Goal: Entertainment & Leisure: Consume media (video, audio)

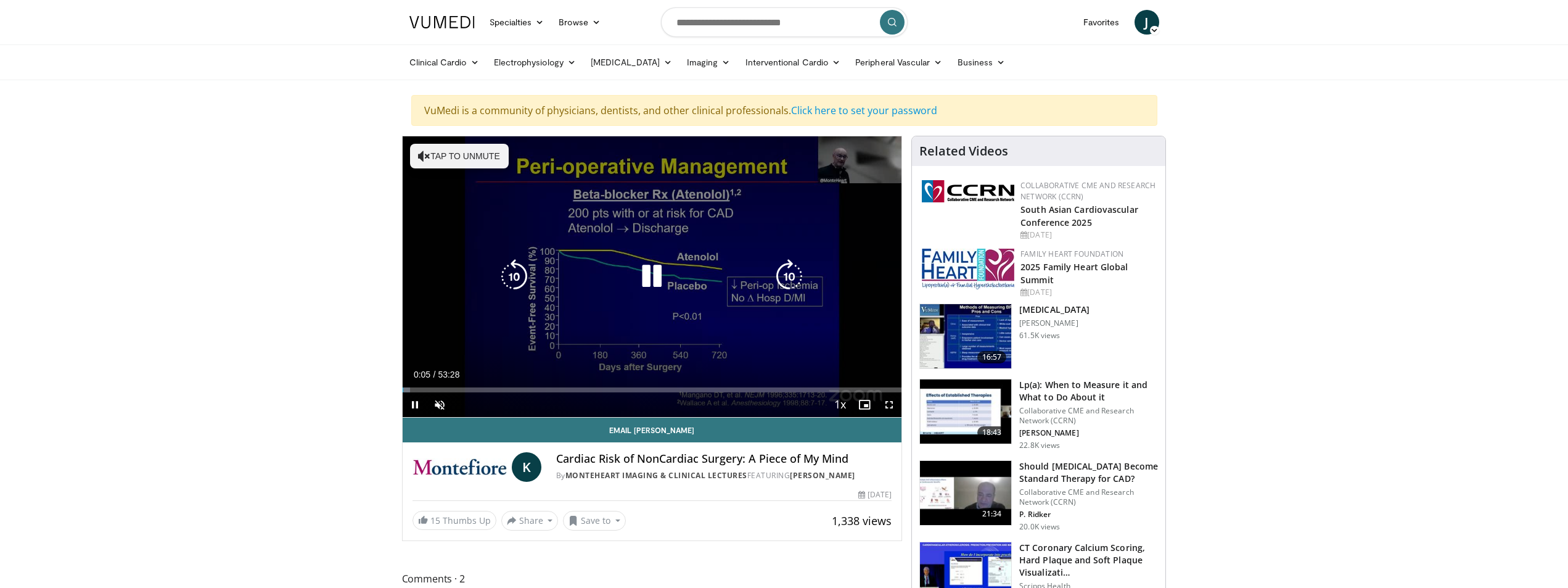
click at [426, 152] on icon "Video Player" at bounding box center [424, 156] width 13 height 13
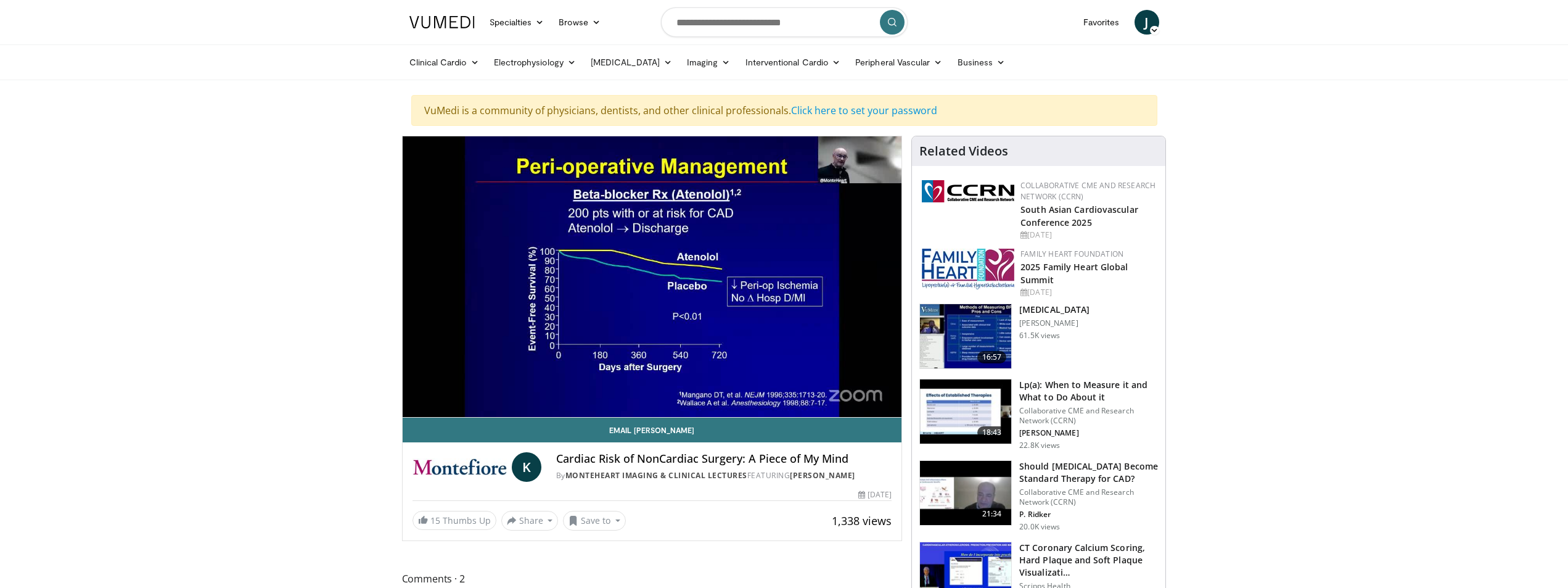
click at [459, 388] on div "10 seconds Tap to unmute" at bounding box center [652, 276] width 499 height 281
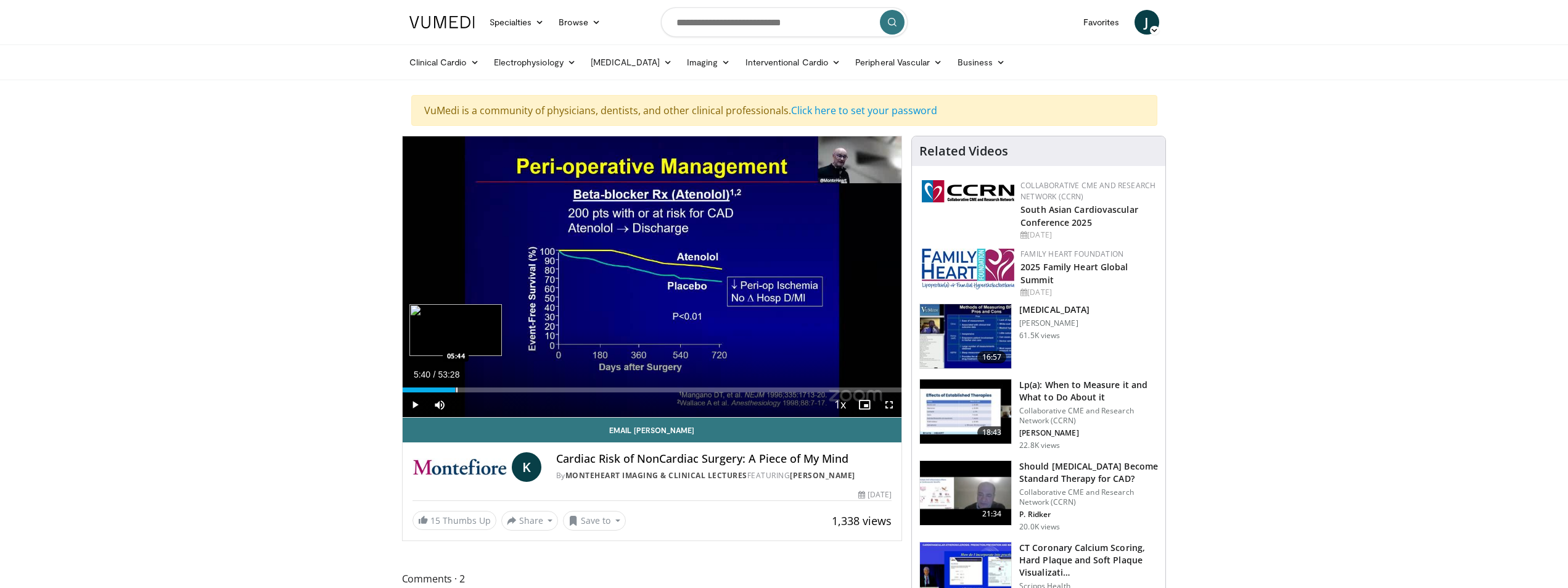
click at [456, 388] on div "Progress Bar" at bounding box center [456, 390] width 1 height 5
click at [417, 404] on span "Video Player" at bounding box center [414, 404] width 24 height 24
click at [476, 389] on div "Progress Bar" at bounding box center [476, 390] width 1 height 5
click at [482, 391] on div "Progress Bar" at bounding box center [482, 390] width 1 height 5
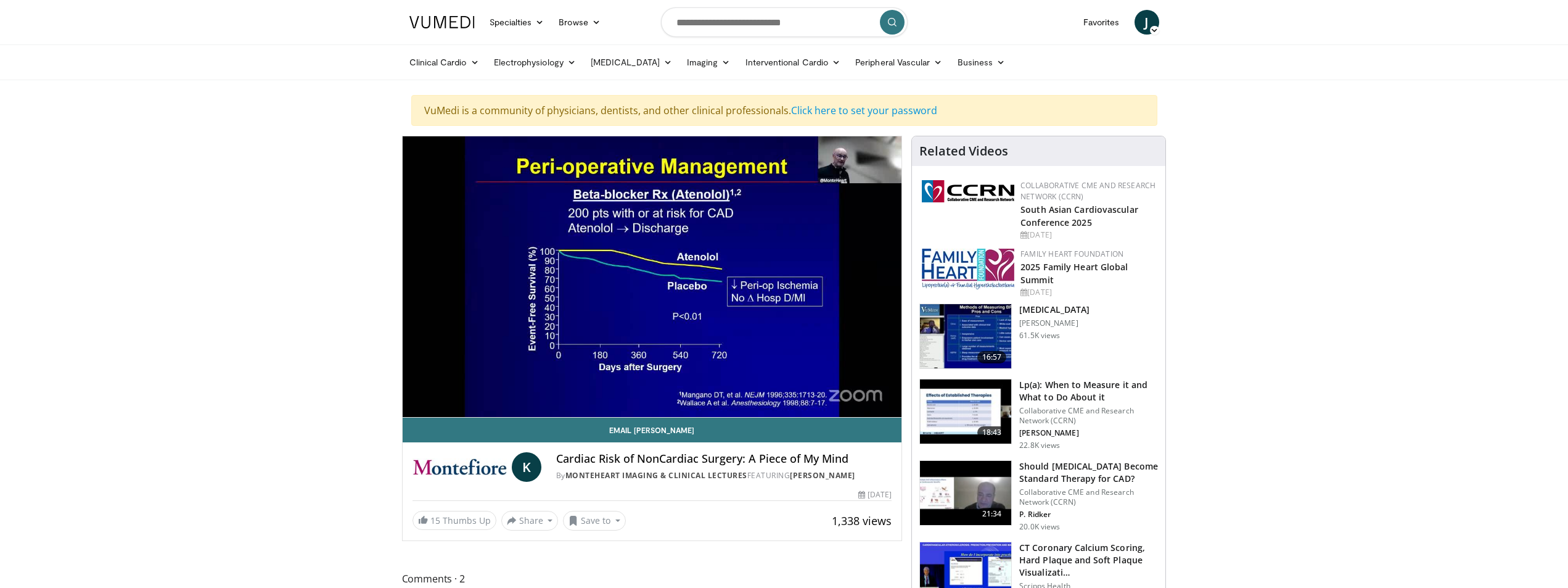
click at [505, 388] on div "10 seconds Tap to unmute" at bounding box center [652, 276] width 499 height 281
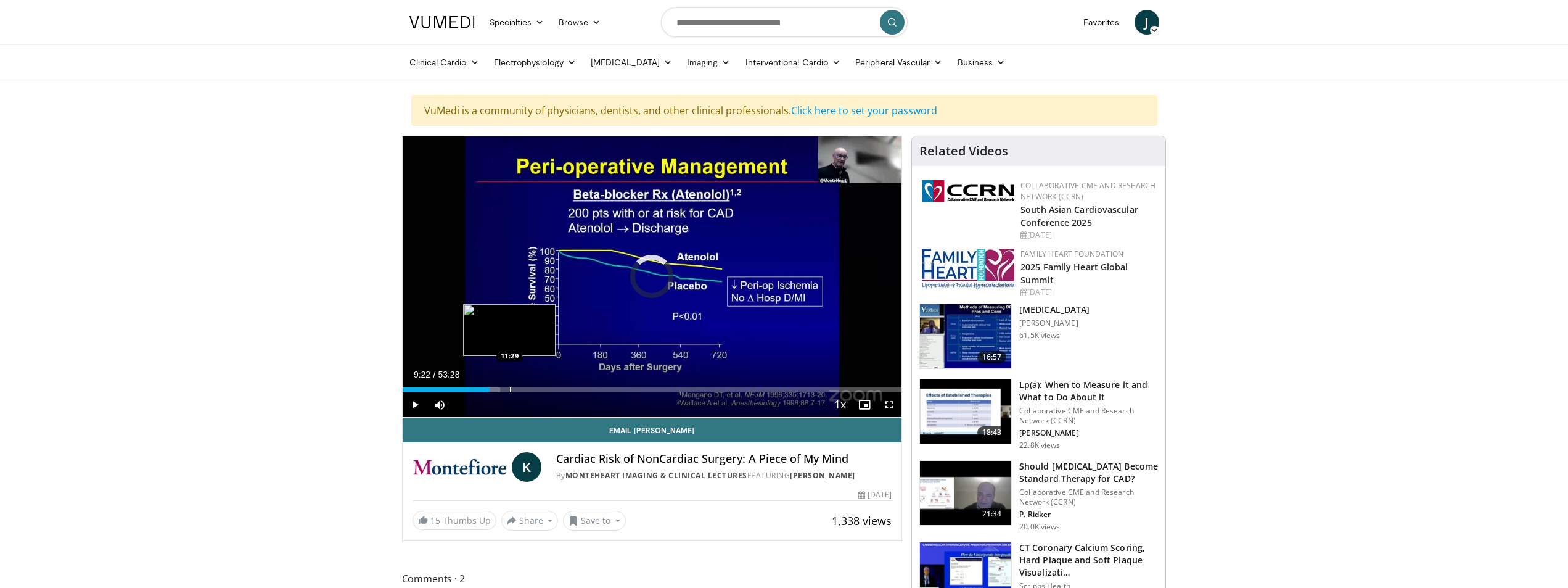
click at [510, 389] on div "Progress Bar" at bounding box center [510, 390] width 1 height 5
click at [413, 404] on span "Video Player" at bounding box center [414, 404] width 24 height 24
click at [537, 391] on div "Progress Bar" at bounding box center [537, 390] width 1 height 5
click at [561, 389] on div "Progress Bar" at bounding box center [561, 390] width 1 height 5
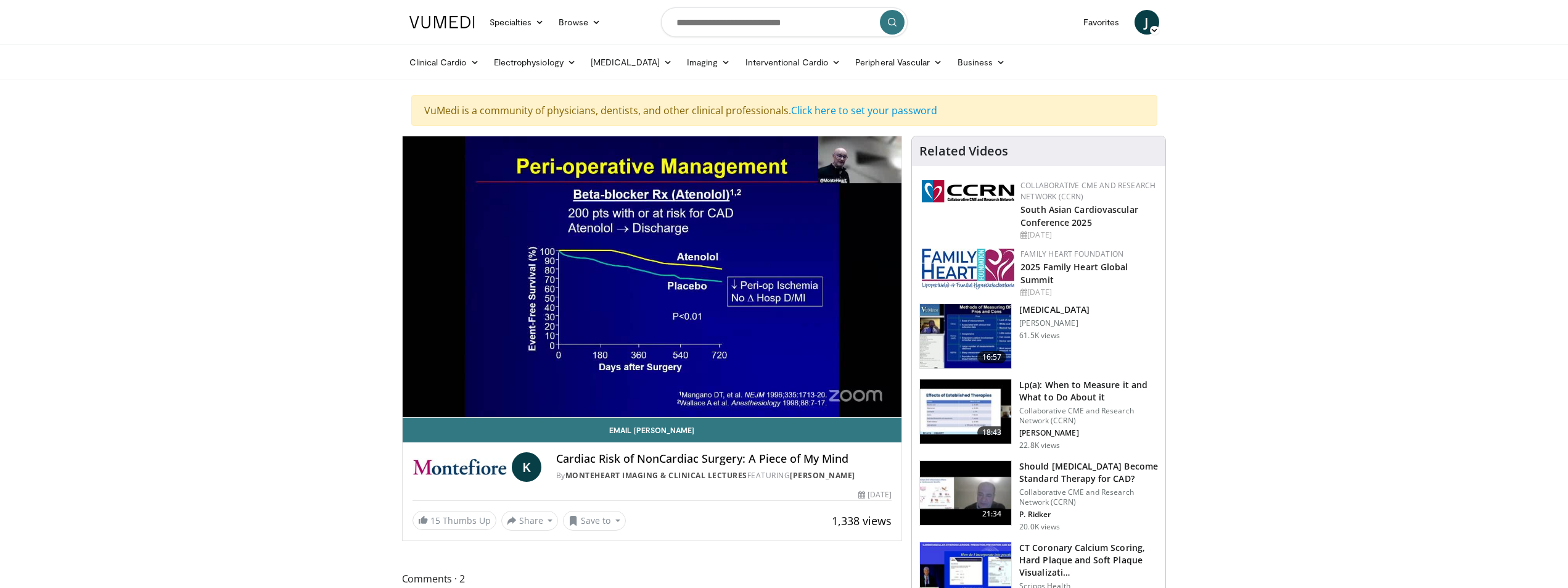
click at [584, 389] on div "10 seconds Tap to unmute" at bounding box center [652, 276] width 499 height 281
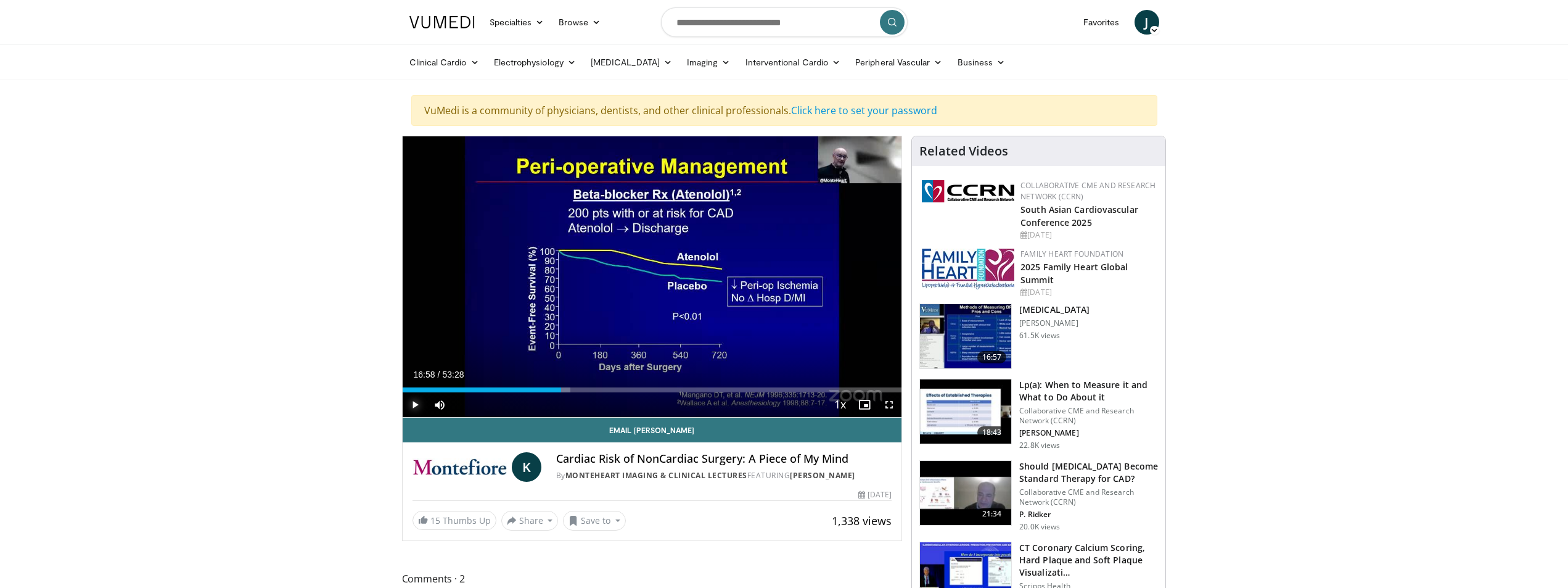
click at [410, 400] on span "Video Player" at bounding box center [414, 404] width 24 height 24
click at [621, 388] on div "Progress Bar" at bounding box center [621, 390] width 1 height 5
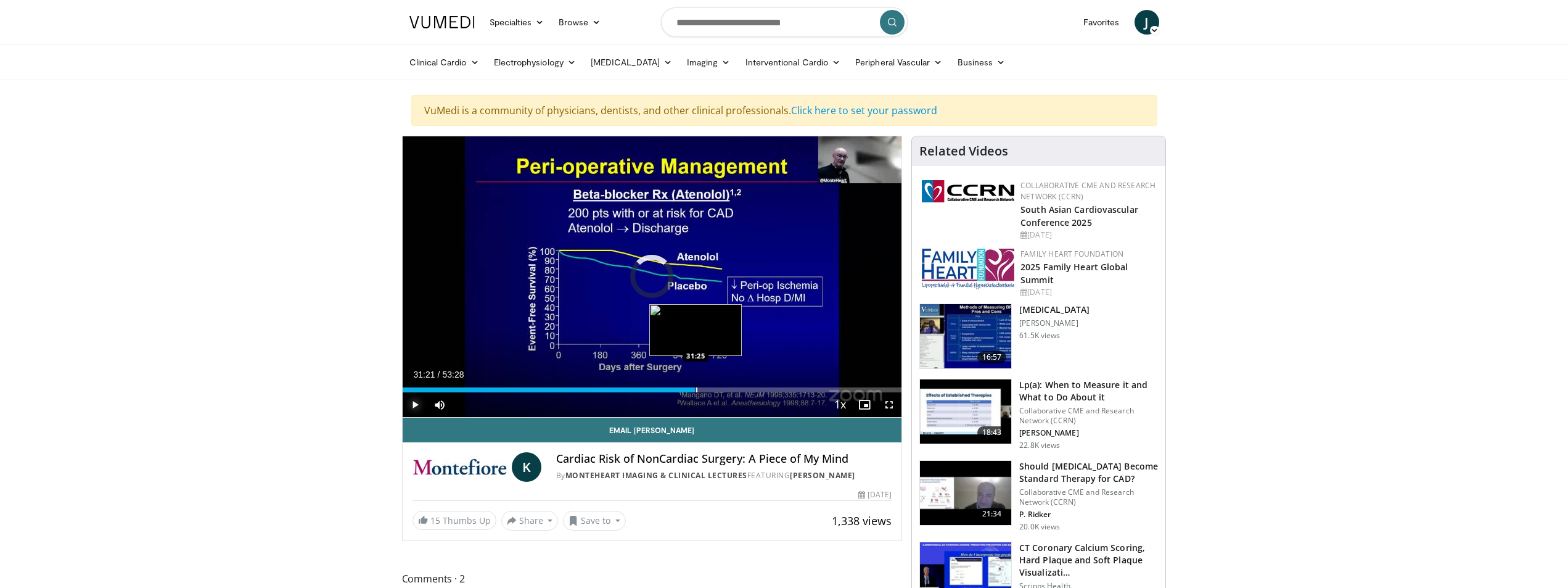
click at [696, 389] on div "Progress Bar" at bounding box center [696, 390] width 1 height 5
click at [716, 388] on div "Progress Bar" at bounding box center [716, 390] width 1 height 5
click at [748, 388] on div "Progress Bar" at bounding box center [748, 390] width 1 height 5
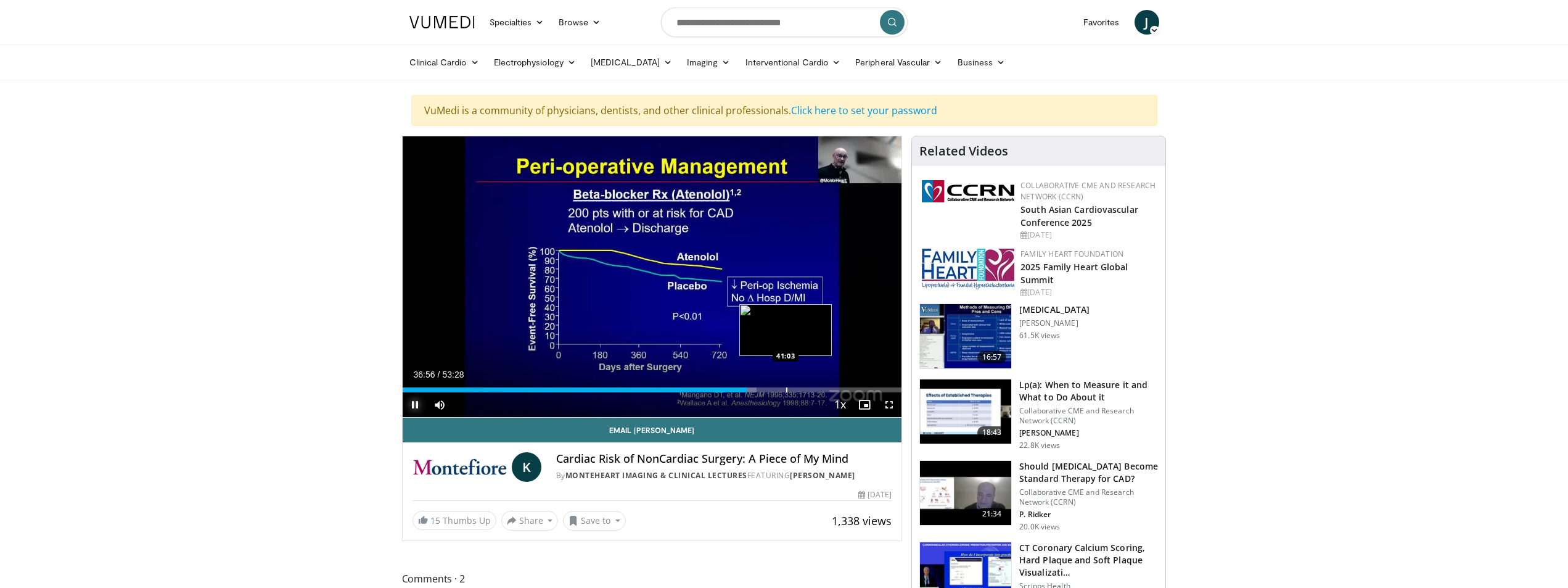
click at [787, 388] on div "Progress Bar" at bounding box center [787, 390] width 1 height 5
click at [846, 388] on div "Progress Bar" at bounding box center [846, 390] width 1 height 5
click at [862, 388] on div "Progress Bar" at bounding box center [862, 390] width 1 height 5
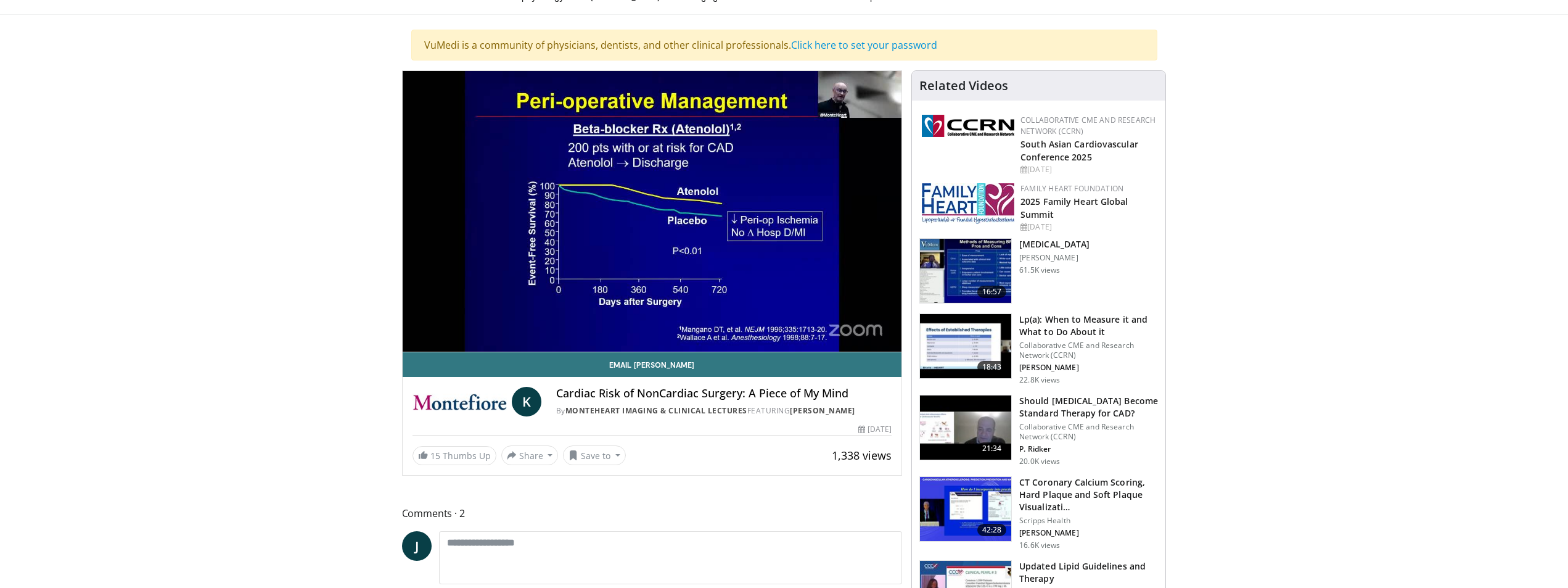
scroll to position [61, 0]
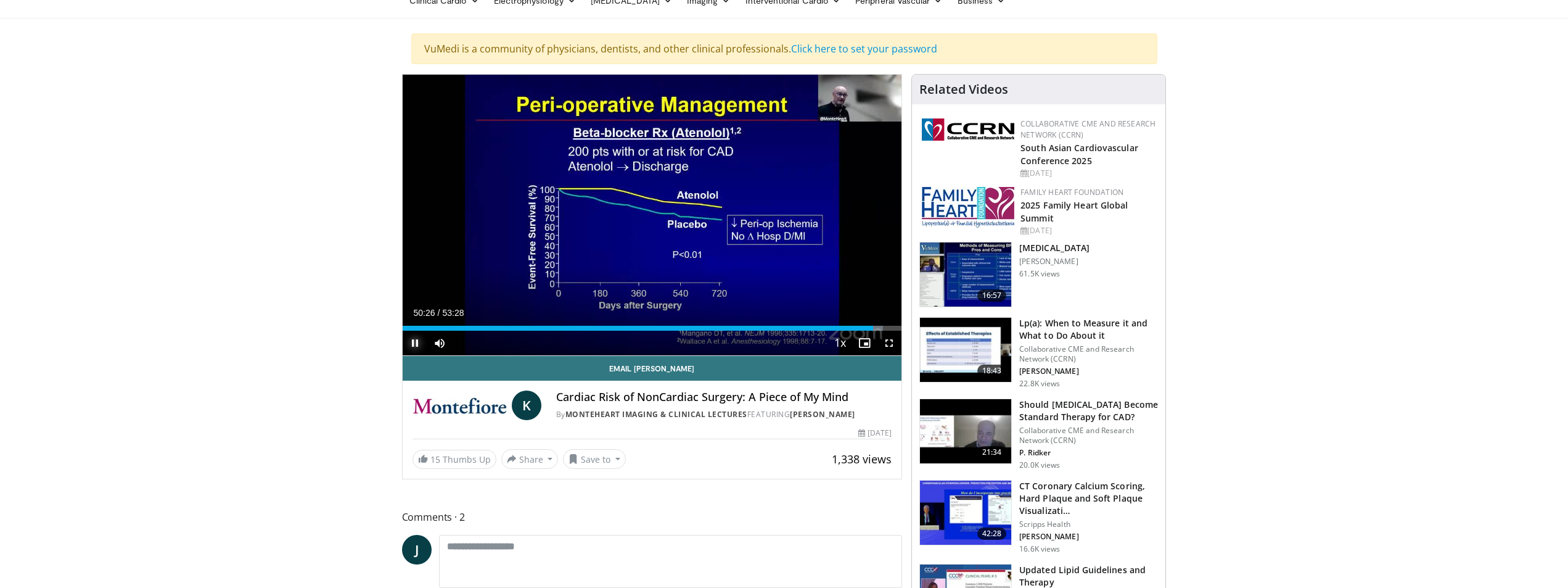
click at [415, 343] on span "Video Player" at bounding box center [414, 343] width 24 height 24
